Goal: Information Seeking & Learning: Check status

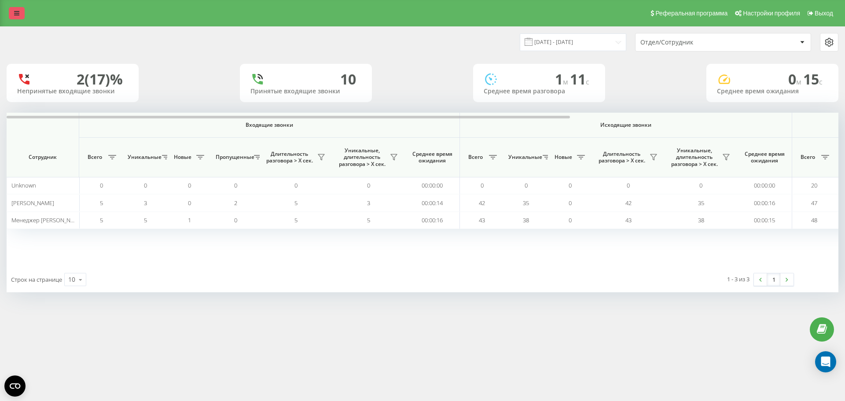
click at [15, 13] on icon at bounding box center [16, 13] width 5 height 6
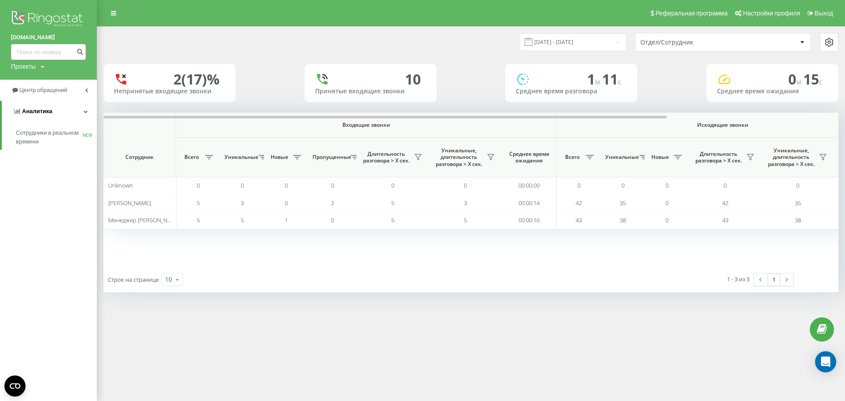
click at [52, 110] on link "Аналитика" at bounding box center [49, 111] width 95 height 21
click at [45, 113] on span "Аналитика" at bounding box center [35, 111] width 30 height 7
click at [42, 92] on span "Центр обращений" at bounding box center [44, 90] width 51 height 7
click at [43, 91] on span "Центр обращений" at bounding box center [46, 90] width 51 height 7
click at [43, 91] on span "Центр обращений" at bounding box center [44, 90] width 51 height 7
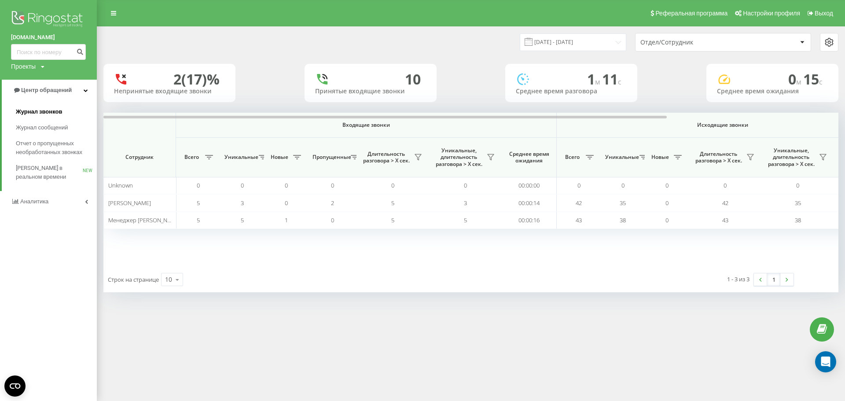
click at [44, 107] on link "Журнал звонков" at bounding box center [56, 112] width 81 height 16
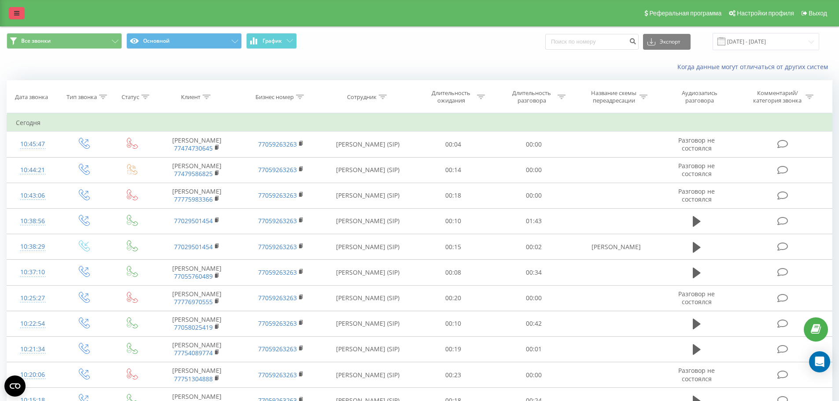
click at [18, 12] on icon at bounding box center [16, 13] width 5 height 6
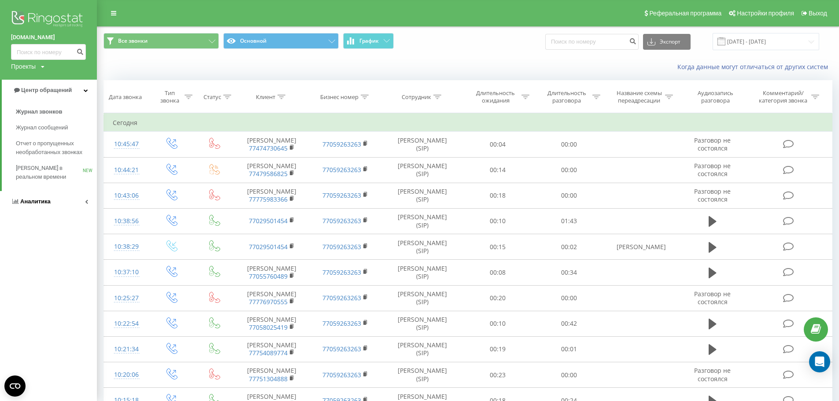
click at [53, 207] on link "Аналитика" at bounding box center [48, 201] width 97 height 21
click at [43, 133] on span "Сотрудники в реальном времени" at bounding box center [49, 138] width 67 height 18
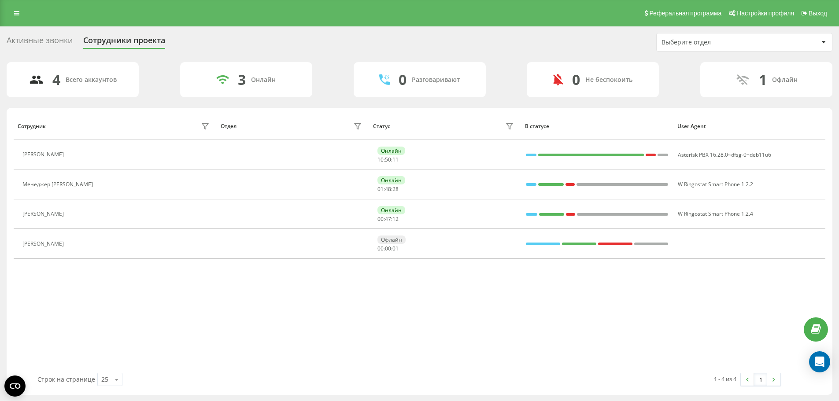
click at [23, 42] on div "Активные звонки" at bounding box center [40, 43] width 66 height 14
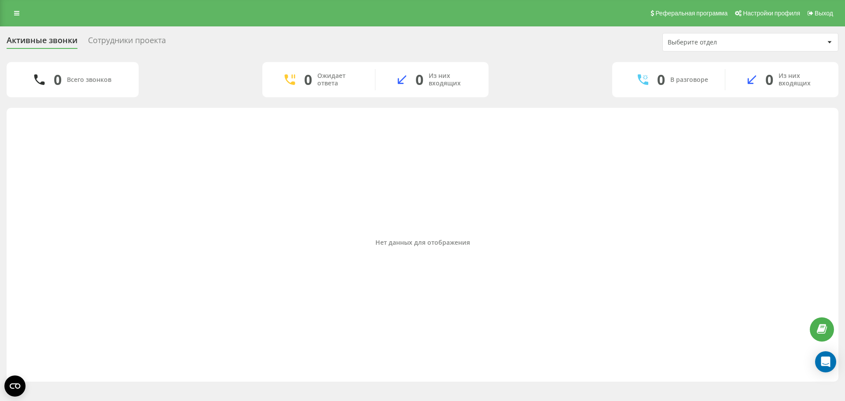
click at [120, 39] on div "Сотрудники проекта" at bounding box center [127, 43] width 78 height 14
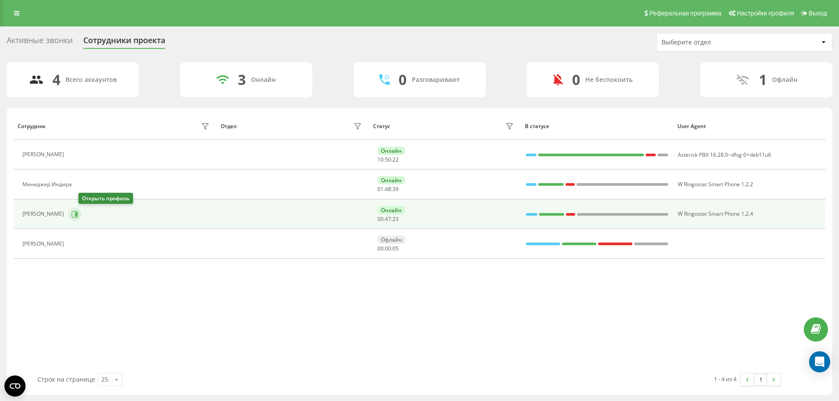
click at [78, 215] on icon at bounding box center [74, 214] width 7 height 7
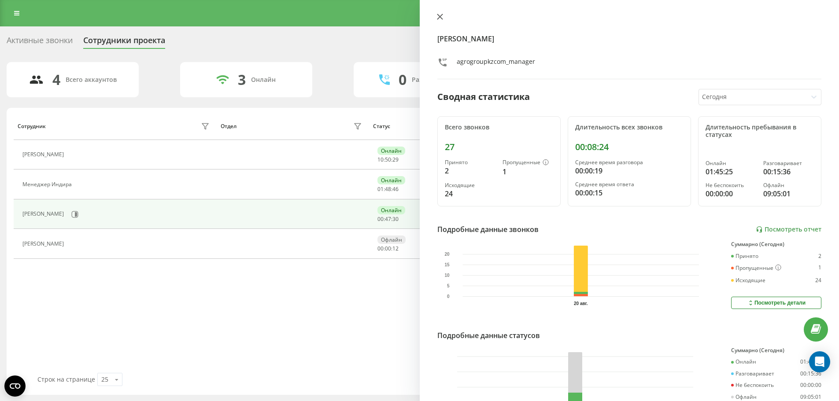
click at [439, 19] on icon at bounding box center [440, 17] width 6 height 6
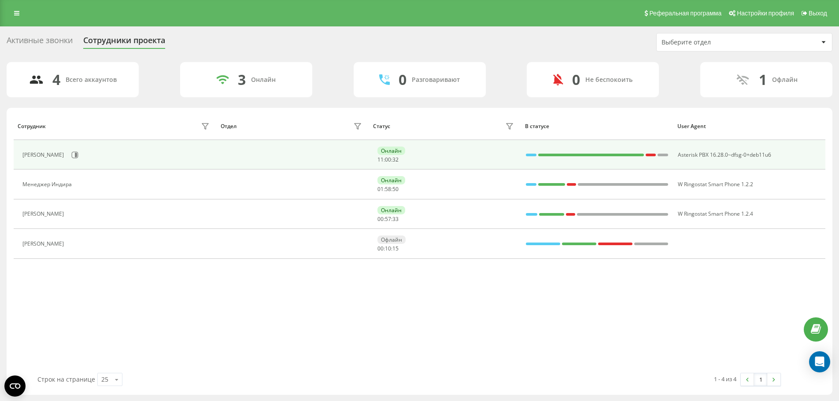
click at [385, 159] on span "00" at bounding box center [388, 159] width 6 height 7
click at [75, 155] on icon at bounding box center [76, 155] width 2 height 4
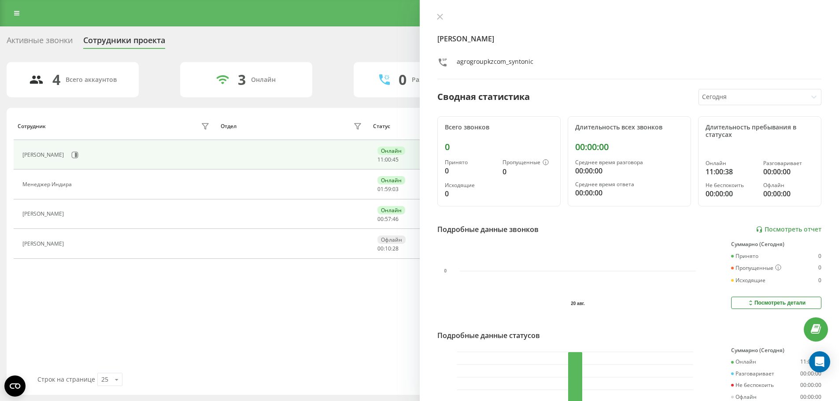
click at [435, 22] on div "Наталья agrogroupkzcom_syntonic Сводная статистика Сегодня Всего звонков 0 Прин…" at bounding box center [630, 200] width 420 height 401
click at [440, 19] on icon at bounding box center [440, 17] width 6 height 6
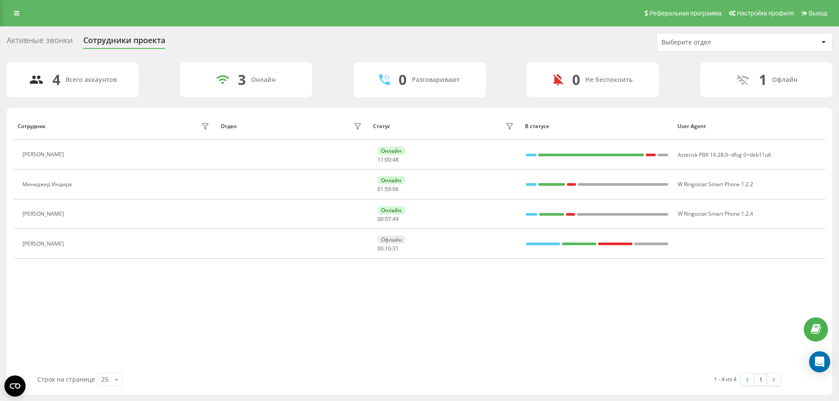
click at [441, 319] on div "Сотрудник Отдел Статус В статусе User Agent Наталья Онлайн 11 : 00 : 48 Asteris…" at bounding box center [420, 242] width 812 height 261
